Goal: Check status: Check status

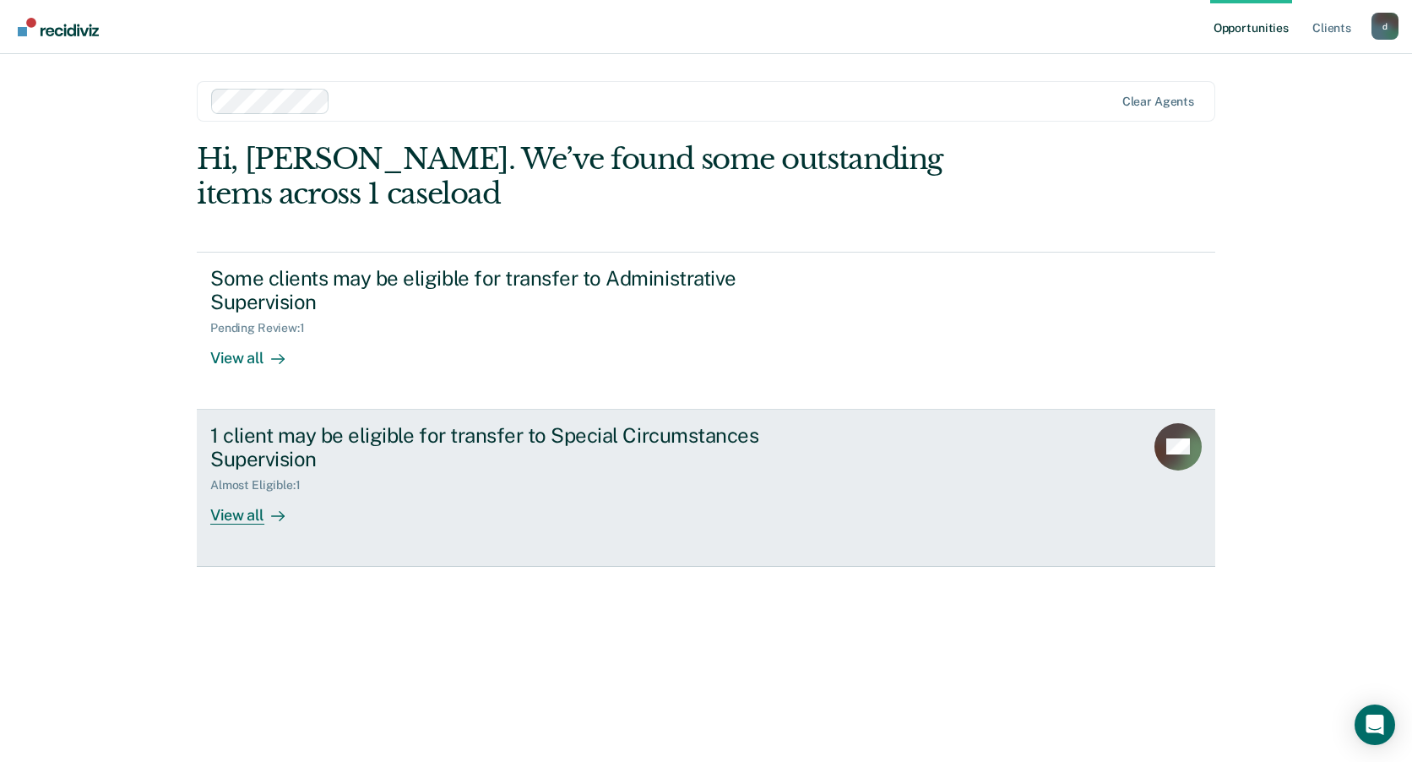
click at [378, 438] on div "1 client may be eligible for transfer to Special Circumstances Supervision" at bounding box center [506, 447] width 593 height 49
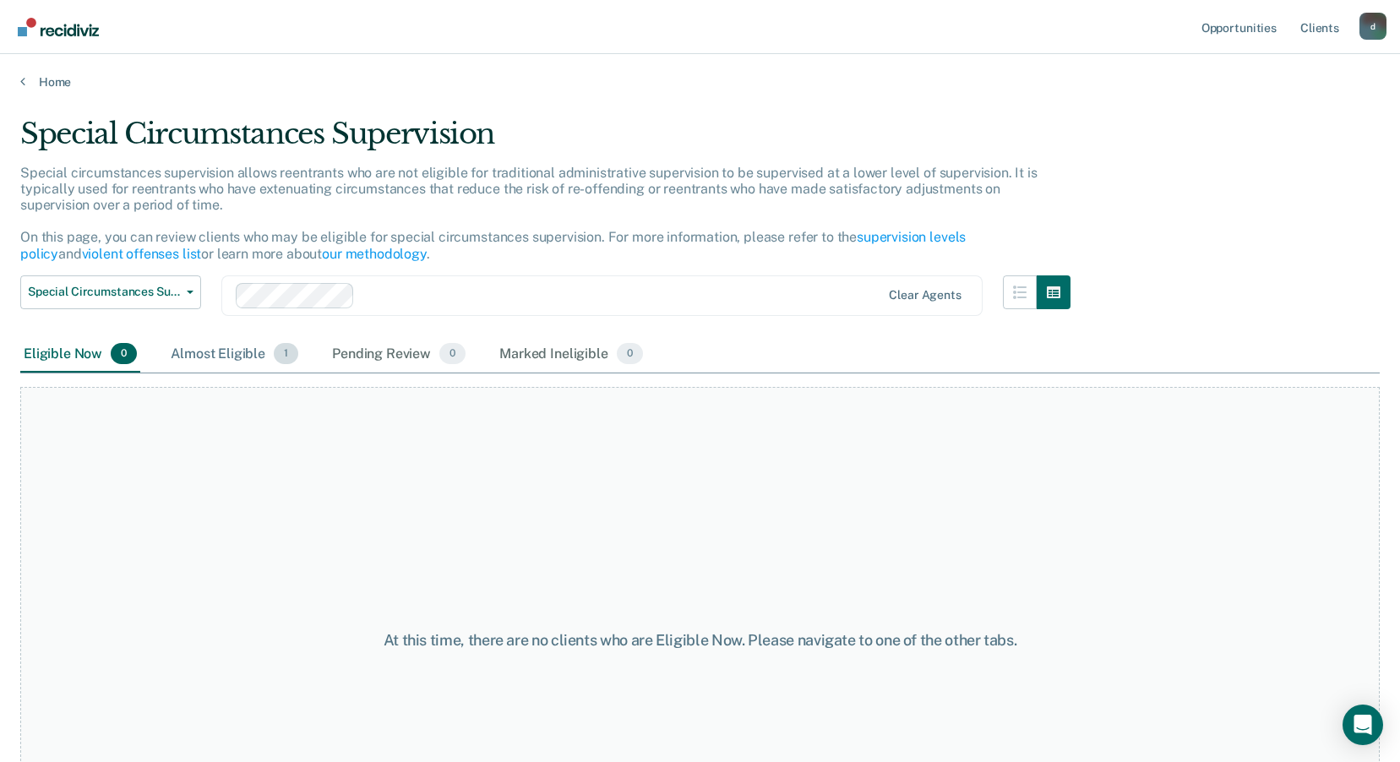
click at [240, 354] on div "Almost Eligible 1" at bounding box center [234, 354] width 134 height 37
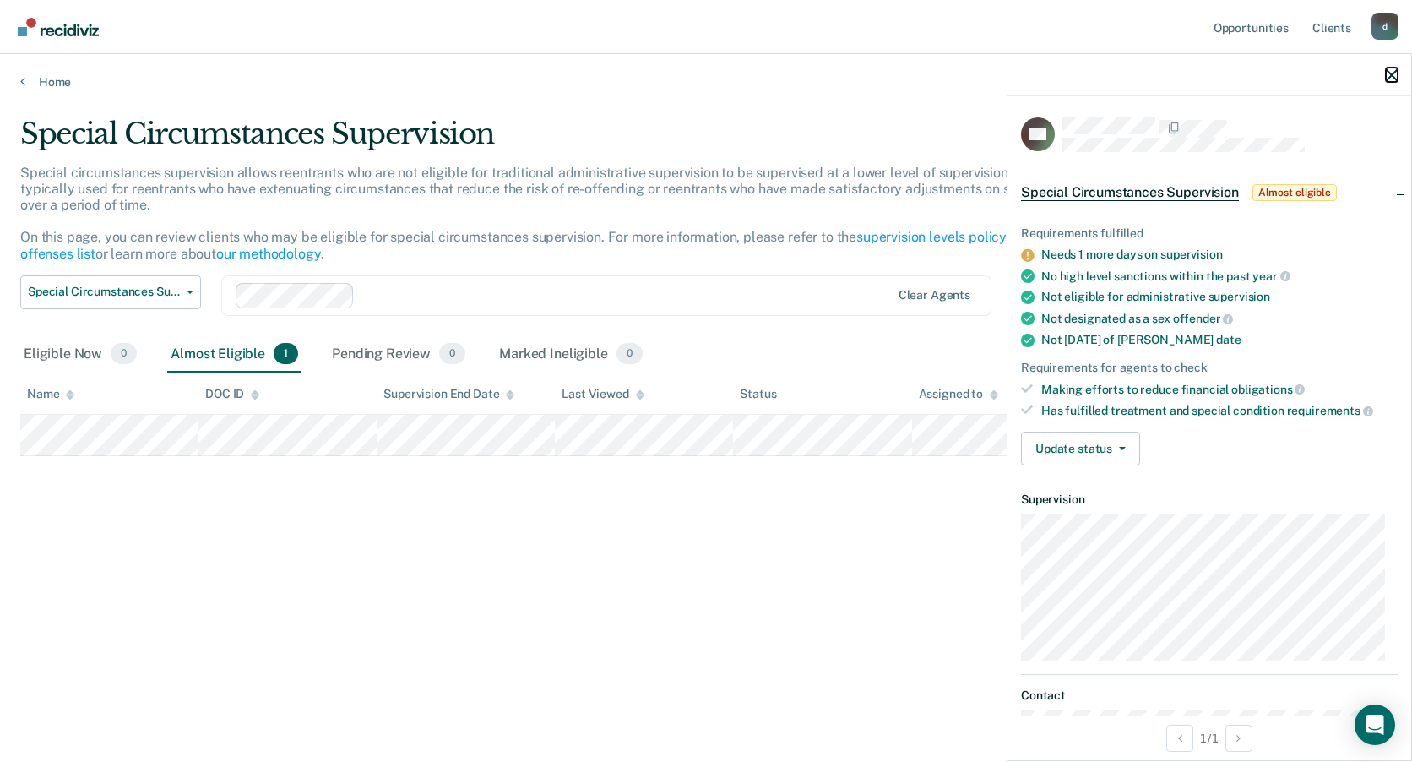
click at [1395, 69] on icon "button" at bounding box center [1392, 75] width 12 height 12
